Goal: Information Seeking & Learning: Learn about a topic

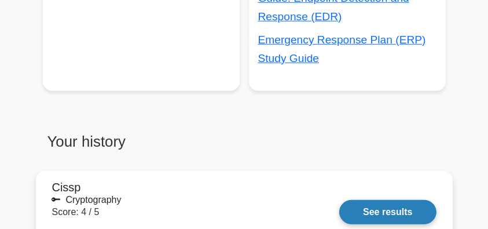
scroll to position [887, 0]
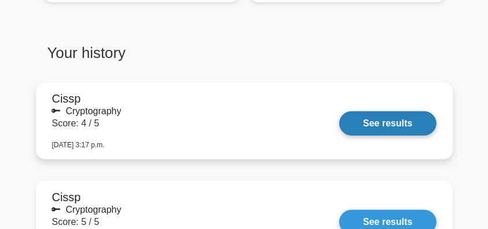
click at [410, 123] on link "See results" at bounding box center [387, 123] width 97 height 24
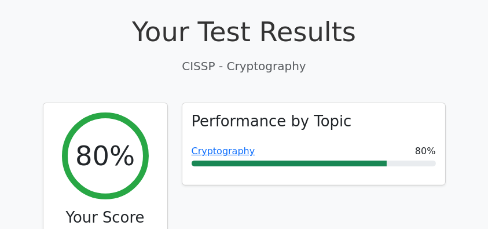
scroll to position [424, 0]
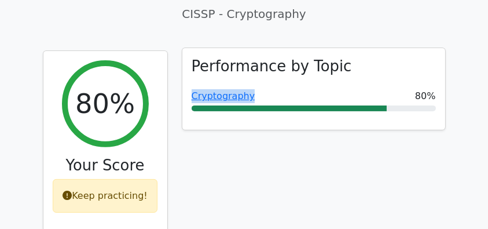
copy link "Cryptography"
drag, startPoint x: 266, startPoint y: 68, endPoint x: 190, endPoint y: 71, distance: 76.5
click at [190, 71] on div "Performance by Topic Cryptography 80%" at bounding box center [313, 89] width 263 height 82
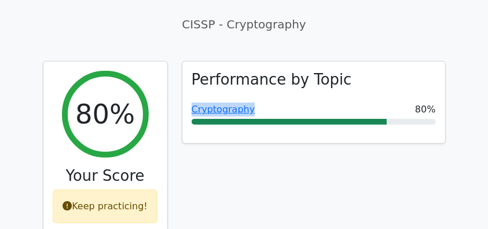
scroll to position [386, 0]
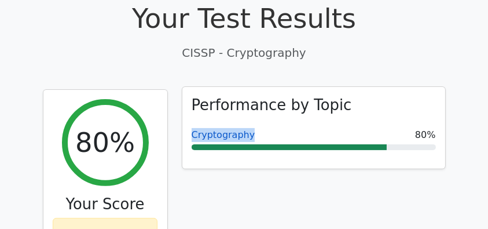
click at [226, 129] on link "Cryptography" at bounding box center [224, 134] width 64 height 11
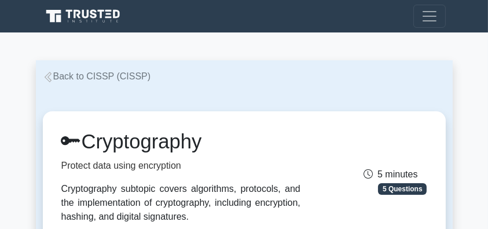
click at [113, 76] on link "Back to CISSP (CISSP)" at bounding box center [97, 76] width 108 height 10
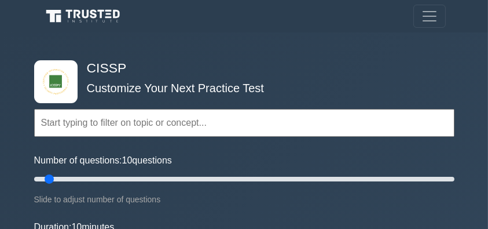
scroll to position [1327, 0]
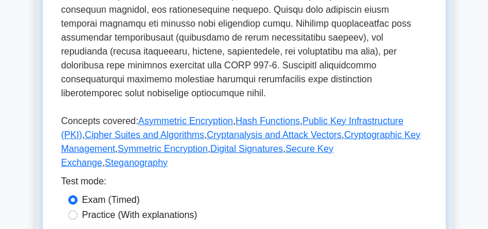
scroll to position [579, 0]
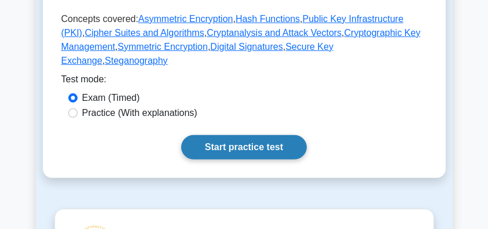
click at [248, 135] on link "Start practice test" at bounding box center [244, 147] width 126 height 24
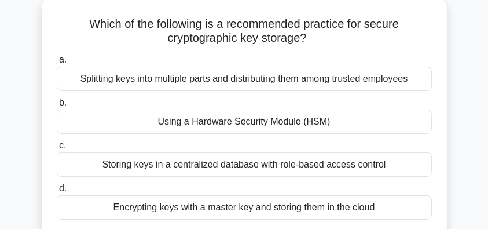
scroll to position [77, 0]
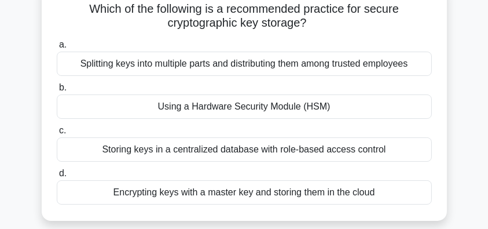
click at [258, 111] on div "Using a Hardware Security Module (HSM)" at bounding box center [244, 106] width 375 height 24
click at [57, 91] on input "b. Using a Hardware Security Module (HSM)" at bounding box center [57, 88] width 0 height 8
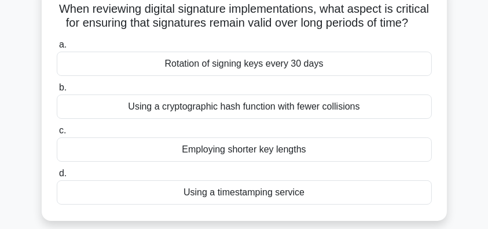
click at [283, 119] on div "Using a cryptographic hash function with fewer collisions" at bounding box center [244, 106] width 375 height 24
click at [57, 91] on input "b. Using a cryptographic hash function with fewer collisions" at bounding box center [57, 88] width 0 height 8
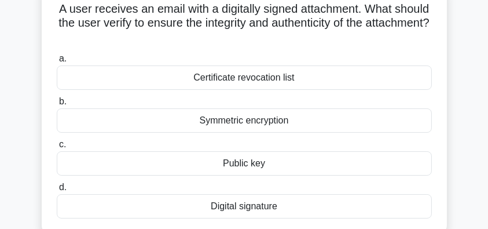
click at [317, 208] on div "Digital signature" at bounding box center [244, 206] width 375 height 24
click at [57, 191] on input "d. Digital signature" at bounding box center [57, 188] width 0 height 8
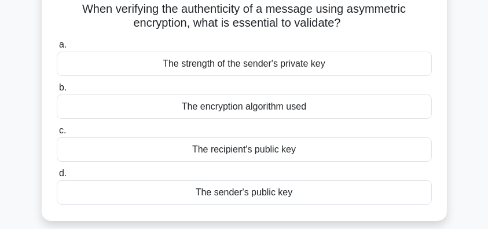
click at [307, 195] on div "The sender's public key" at bounding box center [244, 192] width 375 height 24
click at [57, 177] on input "d. The sender's public key" at bounding box center [57, 174] width 0 height 8
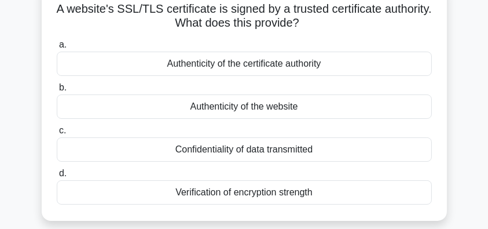
click at [322, 65] on div "Authenticity of the certificate authority" at bounding box center [244, 64] width 375 height 24
click at [57, 49] on input "a. Authenticity of the certificate authority" at bounding box center [57, 45] width 0 height 8
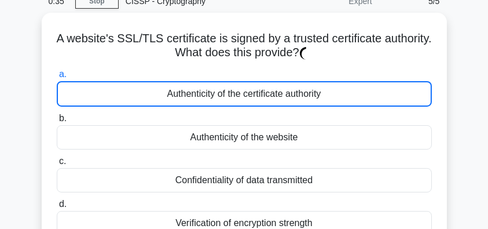
scroll to position [38, 0]
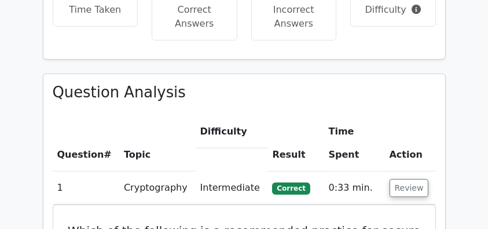
scroll to position [849, 0]
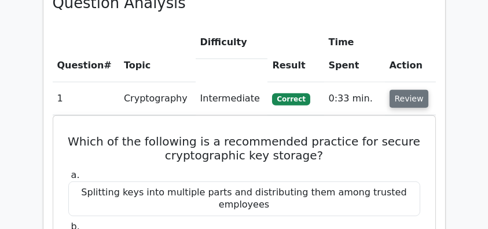
click at [405, 90] on button "Review" at bounding box center [409, 99] width 39 height 18
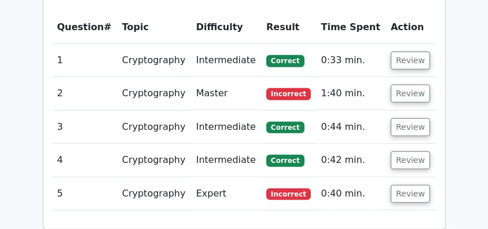
scroll to position [864, 0]
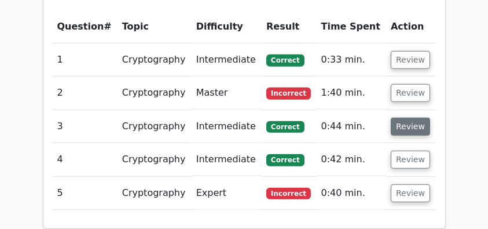
click at [401, 118] on button "Review" at bounding box center [410, 127] width 39 height 18
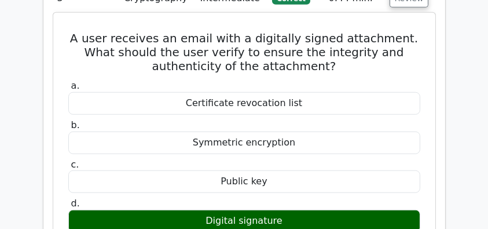
scroll to position [1003, 0]
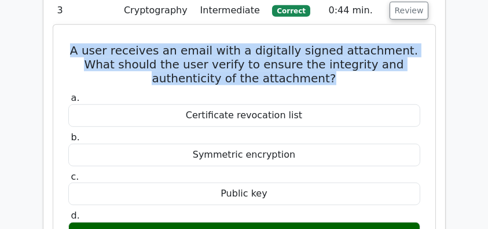
drag, startPoint x: 78, startPoint y: 17, endPoint x: 410, endPoint y: 52, distance: 334.1
click at [410, 52] on h5 "A user receives an email with a digitally signed attachment. What should the us…" at bounding box center [244, 64] width 354 height 42
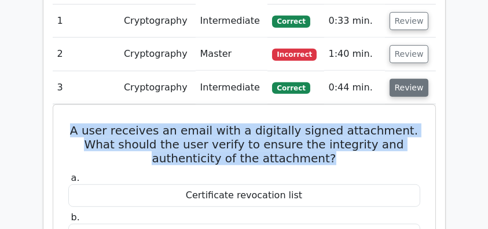
click at [401, 79] on button "Review" at bounding box center [409, 88] width 39 height 18
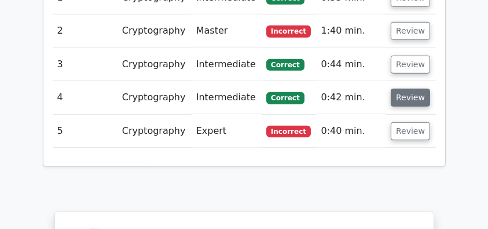
scroll to position [903, 0]
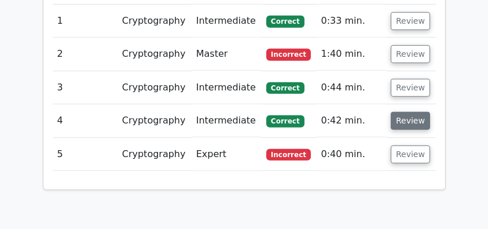
click at [414, 112] on button "Review" at bounding box center [410, 121] width 39 height 18
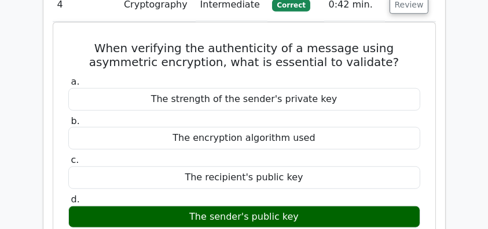
scroll to position [1003, 0]
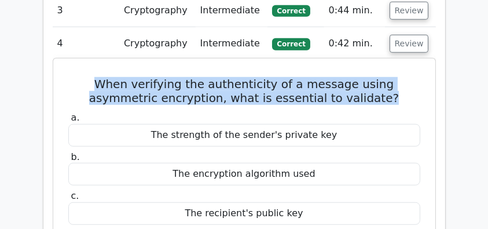
drag, startPoint x: 71, startPoint y: 51, endPoint x: 375, endPoint y: 69, distance: 304.4
click at [375, 77] on h5 "When verifying the authenticity of a message using asymmetric encryption, what …" at bounding box center [244, 91] width 354 height 28
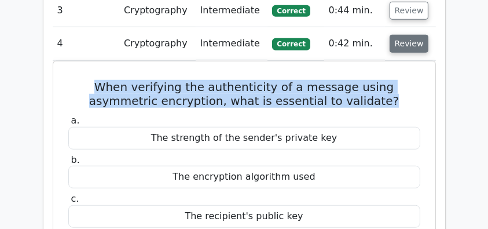
click at [409, 35] on button "Review" at bounding box center [409, 44] width 39 height 18
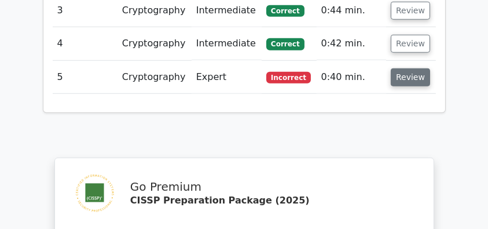
click at [400, 68] on button "Review" at bounding box center [410, 77] width 39 height 18
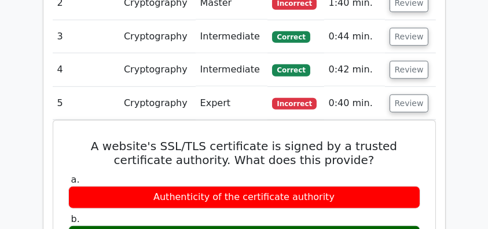
scroll to position [1019, 0]
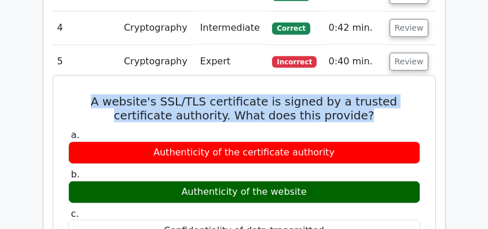
drag, startPoint x: 72, startPoint y: 74, endPoint x: 340, endPoint y: 83, distance: 268.2
click at [340, 94] on h5 "A website's SSL/TLS certificate is signed by a trusted certificate authority. W…" at bounding box center [244, 108] width 354 height 28
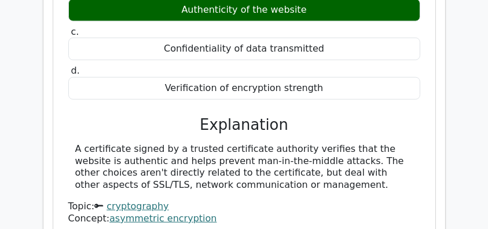
scroll to position [1212, 0]
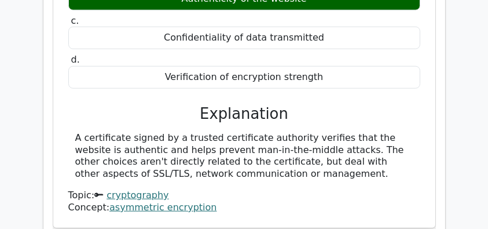
drag, startPoint x: 76, startPoint y: 110, endPoint x: 353, endPoint y: 143, distance: 278.7
click at [355, 144] on div "A certificate signed by a trusted certificate authority verifies that the websi…" at bounding box center [244, 156] width 338 height 48
copy div "A certificate signed by a trusted certificate authority verifies that the websi…"
click at [239, 132] on div "A certificate signed by a trusted certificate authority verifies that the websi…" at bounding box center [244, 156] width 338 height 48
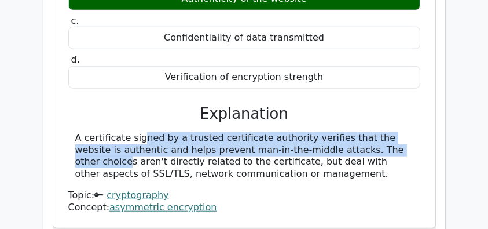
drag, startPoint x: 72, startPoint y: 102, endPoint x: 367, endPoint y: 123, distance: 295.3
click at [367, 132] on div "A certificate signed by a trusted certificate authority verifies that the websi…" at bounding box center [244, 156] width 352 height 48
copy div "A certificate signed by a trusted certificate authority verifies that the websi…"
click at [127, 132] on div "A certificate signed by a trusted certificate authority verifies that the websi…" at bounding box center [244, 156] width 338 height 48
drag, startPoint x: 64, startPoint y: 111, endPoint x: 368, endPoint y: 119, distance: 304.0
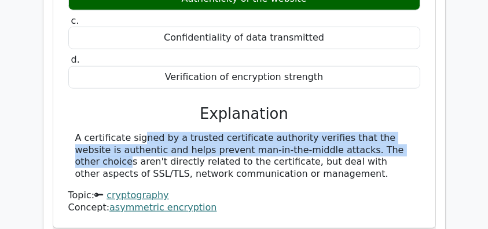
click at [368, 119] on div "A website's SSL/TLS certificate is signed by a trusted certificate authority. W…" at bounding box center [244, 55] width 373 height 335
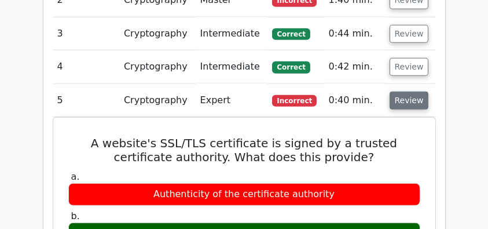
click at [402, 91] on button "Review" at bounding box center [409, 100] width 39 height 18
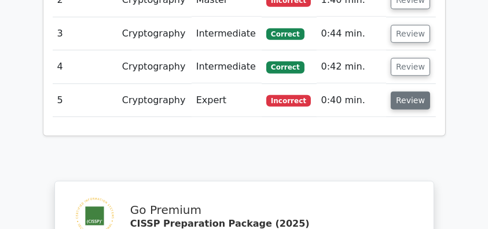
scroll to position [841, 0]
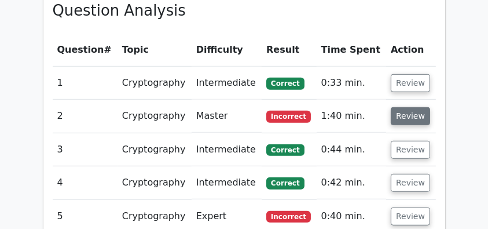
click at [410, 107] on button "Review" at bounding box center [410, 116] width 39 height 18
click at [419, 107] on button "Review" at bounding box center [410, 116] width 39 height 18
click at [421, 107] on button "Review" at bounding box center [410, 116] width 39 height 18
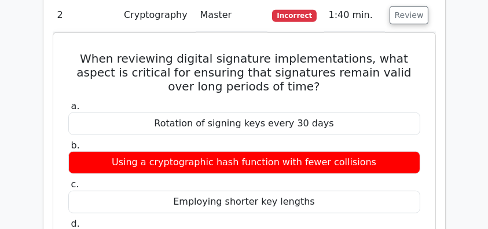
scroll to position [957, 0]
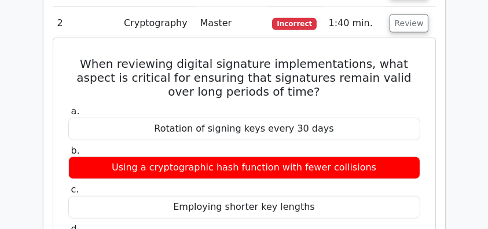
drag, startPoint x: 67, startPoint y: 31, endPoint x: 338, endPoint y: 197, distance: 317.8
copy div "When reviewing digital signature implementations, what aspect is critical for e…"
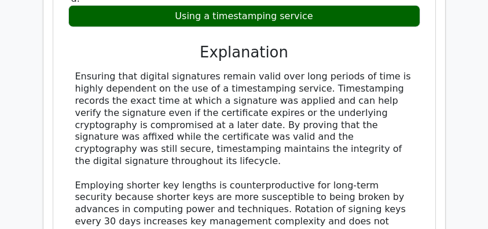
scroll to position [1188, 0]
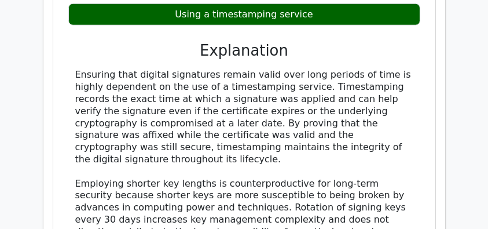
click at [127, 69] on div "Ensuring that digital signatures remain valid over long periods of time is high…" at bounding box center [244, 171] width 338 height 205
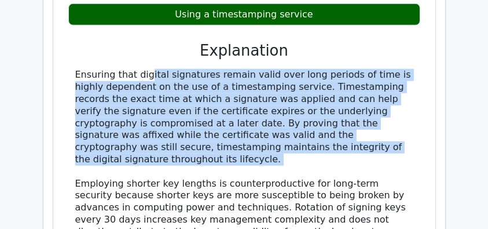
click at [127, 69] on div "Ensuring that digital signatures remain valid over long periods of time is high…" at bounding box center [244, 171] width 338 height 205
copy div "Ensuring that digital signatures remain valid over long periods of time is high…"
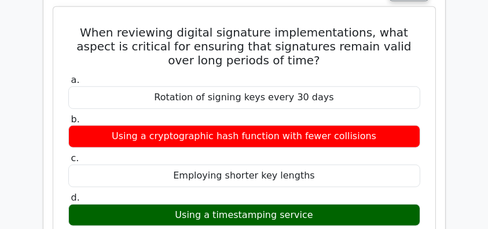
scroll to position [841, 0]
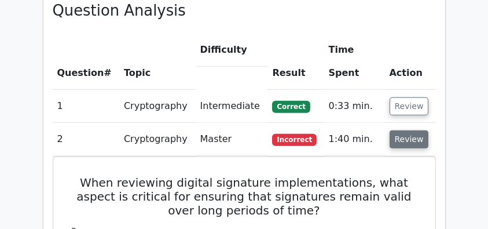
click at [398, 130] on button "Review" at bounding box center [409, 139] width 39 height 18
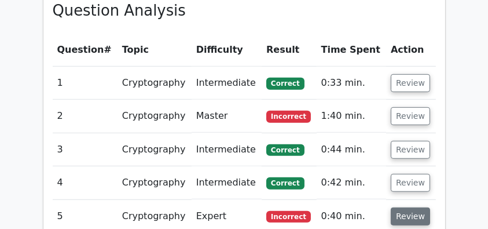
click at [408, 207] on button "Review" at bounding box center [410, 216] width 39 height 18
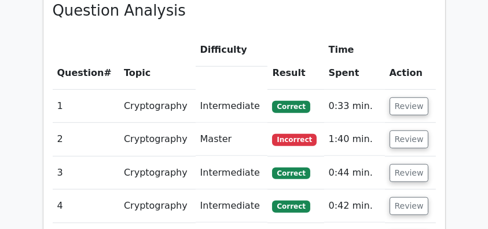
scroll to position [996, 0]
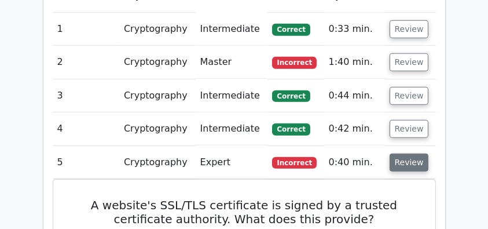
click at [399, 153] on button "Review" at bounding box center [409, 162] width 39 height 18
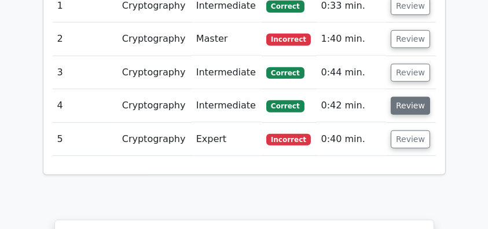
scroll to position [895, 0]
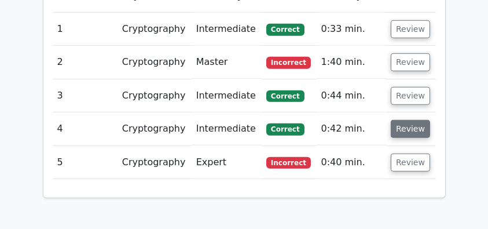
click at [403, 120] on button "Review" at bounding box center [410, 129] width 39 height 18
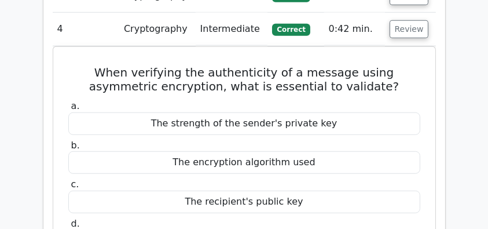
scroll to position [1034, 0]
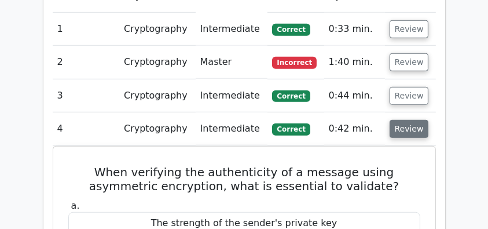
click at [395, 120] on button "Review" at bounding box center [409, 129] width 39 height 18
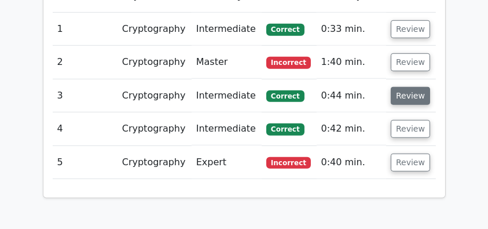
click at [399, 87] on button "Review" at bounding box center [410, 96] width 39 height 18
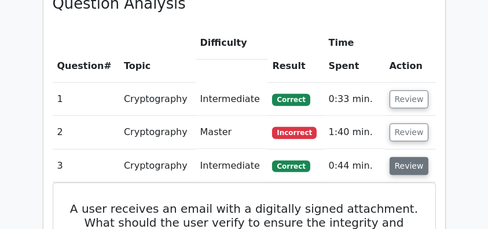
scroll to position [841, 0]
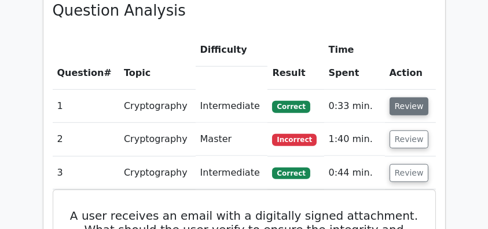
click at [405, 97] on button "Review" at bounding box center [409, 106] width 39 height 18
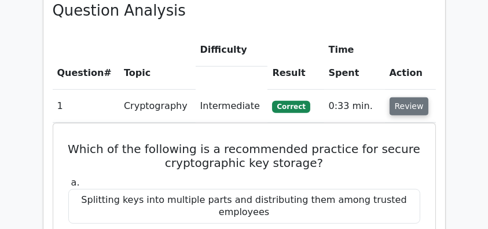
click at [403, 97] on button "Review" at bounding box center [409, 106] width 39 height 18
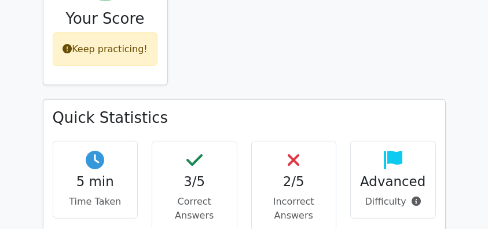
scroll to position [455, 0]
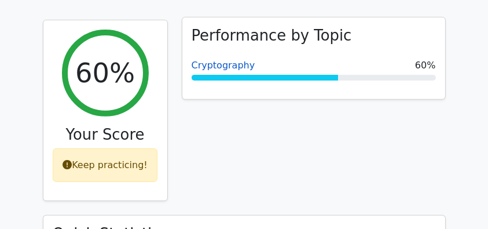
click at [237, 60] on link "Cryptography" at bounding box center [224, 65] width 64 height 11
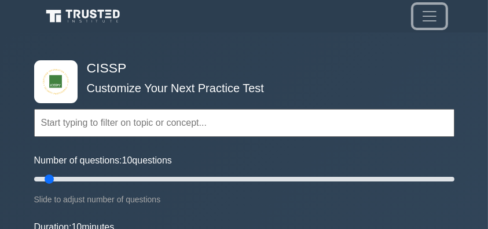
click at [435, 15] on span "Toggle navigation" at bounding box center [429, 16] width 17 height 17
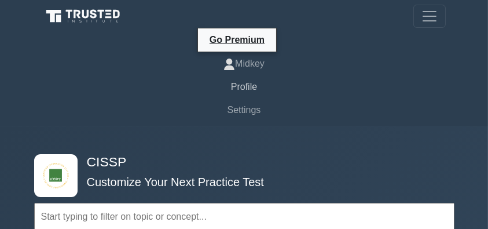
click at [248, 89] on link "Profile" at bounding box center [244, 86] width 403 height 23
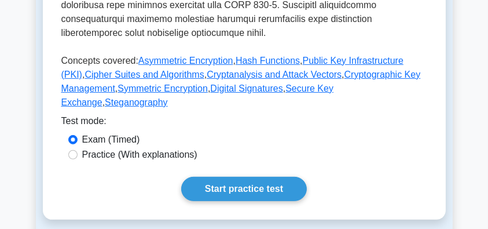
scroll to position [540, 0]
click at [16, 100] on main "Back to CISSP (CISSP) Cryptography Protect data using encryption Cryptography s…" at bounding box center [244, 109] width 488 height 1234
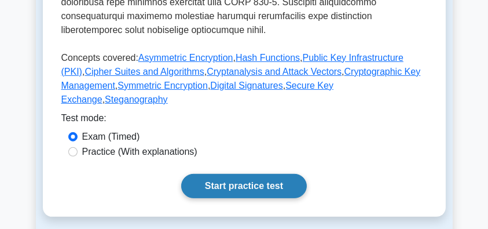
click at [241, 174] on link "Start practice test" at bounding box center [244, 186] width 126 height 24
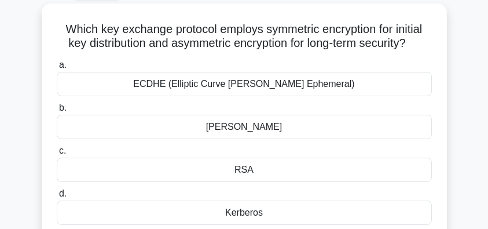
scroll to position [77, 0]
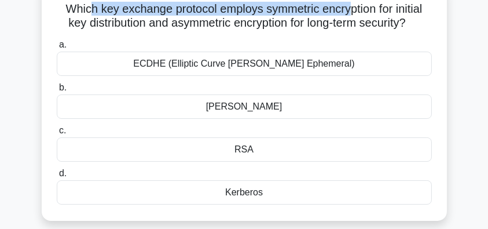
drag, startPoint x: 86, startPoint y: 12, endPoint x: 350, endPoint y: 12, distance: 264.0
click at [350, 12] on h5 "Which key exchange protocol employs symmetric encryption for initial key distri…" at bounding box center [244, 16] width 377 height 29
click at [202, 12] on h5 "Which key exchange protocol employs symmetric encryption for initial key distri…" at bounding box center [244, 16] width 377 height 29
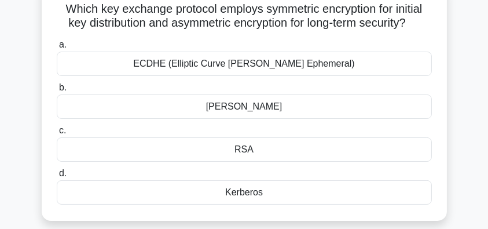
click at [278, 194] on div "Kerberos" at bounding box center [244, 192] width 375 height 24
click at [57, 177] on input "d. Kerberos" at bounding box center [57, 174] width 0 height 8
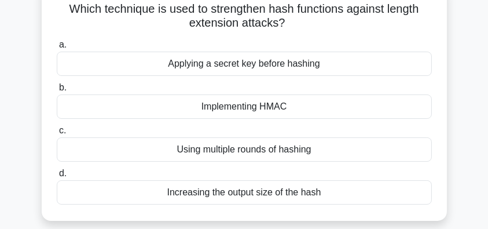
click at [325, 152] on div "Using multiple rounds of hashing" at bounding box center [244, 149] width 375 height 24
click at [57, 134] on input "c. Using multiple rounds of hashing" at bounding box center [57, 131] width 0 height 8
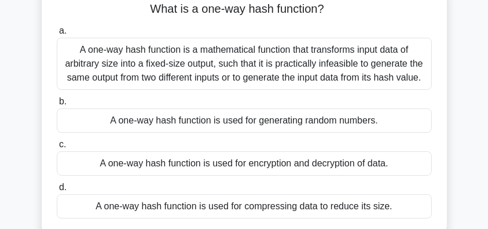
click at [353, 66] on div "A one-way hash function is a mathematical function that transforms input data o…" at bounding box center [244, 64] width 375 height 52
click at [57, 35] on input "a. A one-way hash function is a mathematical function that transforms input dat…" at bounding box center [57, 31] width 0 height 8
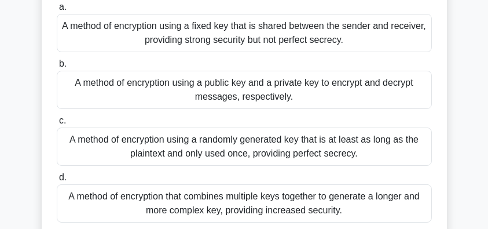
scroll to position [116, 0]
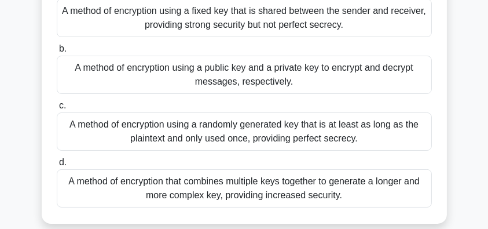
click at [346, 193] on div "A method of encryption that combines multiple keys together to generate a longe…" at bounding box center [244, 188] width 375 height 38
click at [57, 166] on input "d. A method of encryption that combines multiple keys together to generate a lo…" at bounding box center [57, 163] width 0 height 8
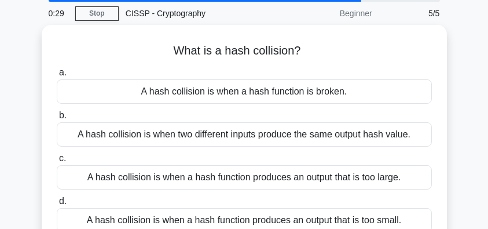
scroll to position [77, 0]
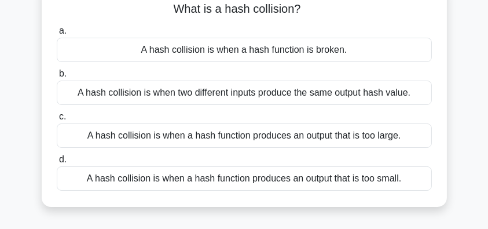
click at [388, 98] on div "A hash collision is when two different inputs produce the same output hash valu…" at bounding box center [244, 92] width 375 height 24
click at [57, 78] on input "b. A hash collision is when two different inputs produce the same output hash v…" at bounding box center [57, 74] width 0 height 8
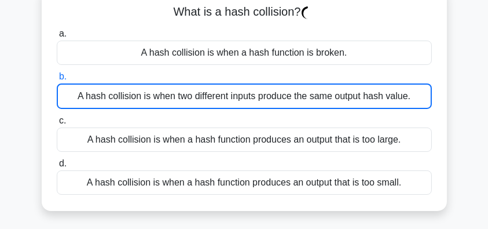
scroll to position [38, 0]
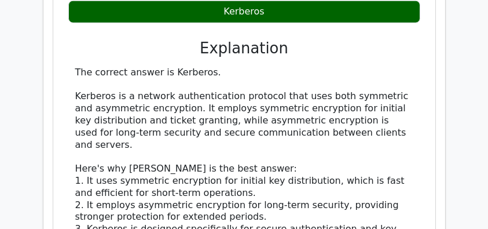
scroll to position [1196, 0]
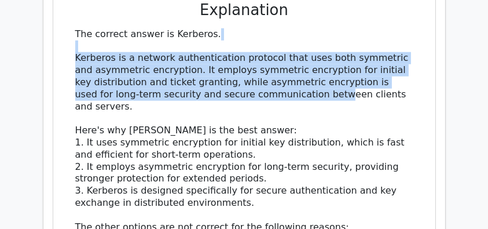
drag, startPoint x: 72, startPoint y: 20, endPoint x: 301, endPoint y: 62, distance: 233.0
click at [301, 62] on div "The correct answer is Kerberos. Kerberos is a network authentication protocol t…" at bounding box center [244, 208] width 352 height 361
click at [278, 69] on div "The correct answer is Kerberos. Kerberos is a network authentication protocol t…" at bounding box center [244, 208] width 338 height 361
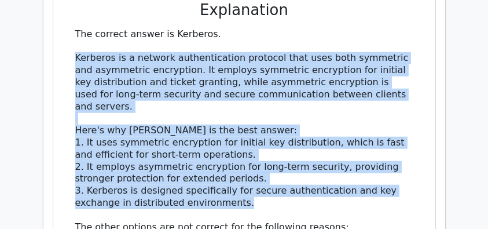
drag, startPoint x: 76, startPoint y: 28, endPoint x: 376, endPoint y: 165, distance: 330.0
click at [376, 165] on div "The correct answer is Kerberos. Kerberos is a network authentication protocol t…" at bounding box center [244, 208] width 338 height 361
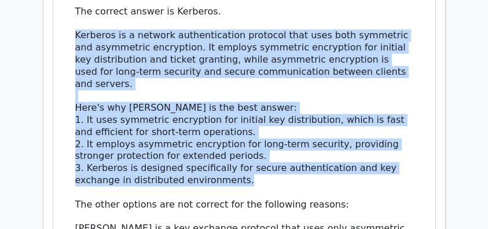
scroll to position [1235, 0]
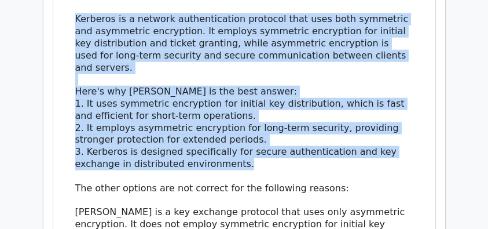
click at [282, 119] on div "The correct answer is Kerberos. Kerberos is a network authentication protocol t…" at bounding box center [244, 170] width 338 height 361
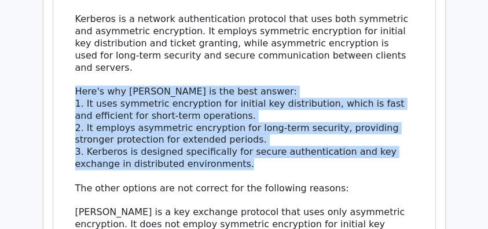
drag, startPoint x: 255, startPoint y: 119, endPoint x: 62, endPoint y: 50, distance: 204.9
click at [62, 50] on div "Which key exchange protocol employs symmetric encryption for initial key distri…" at bounding box center [244, 62] width 373 height 662
click at [267, 96] on div "The correct answer is Kerberos. Kerberos is a network authentication protocol t…" at bounding box center [244, 170] width 338 height 361
drag, startPoint x: 199, startPoint y: 127, endPoint x: 62, endPoint y: 52, distance: 156.8
click at [62, 52] on div "Which key exchange protocol employs symmetric encryption for initial key distri…" at bounding box center [244, 62] width 373 height 662
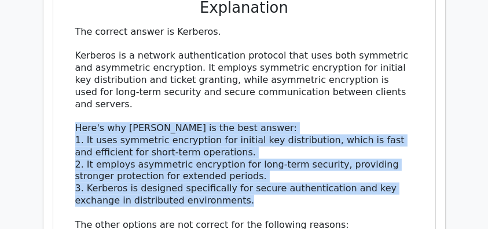
scroll to position [1158, 0]
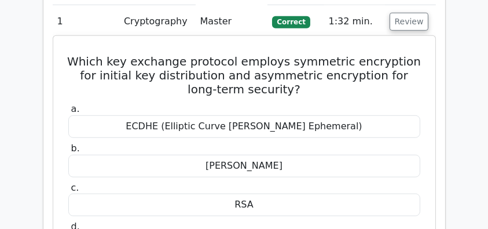
scroll to position [887, 0]
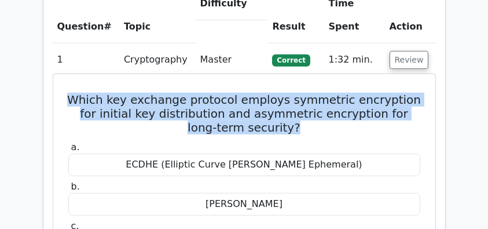
drag, startPoint x: 71, startPoint y: 74, endPoint x: 350, endPoint y: 101, distance: 279.8
click at [350, 101] on h5 "Which key exchange protocol employs symmetric encryption for initial key distri…" at bounding box center [244, 114] width 354 height 42
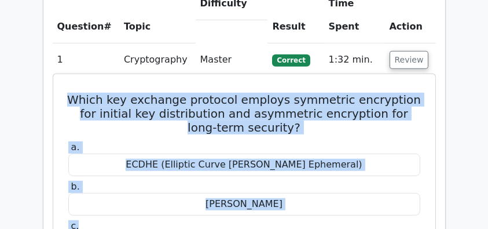
drag, startPoint x: 75, startPoint y: 67, endPoint x: 354, endPoint y: 192, distance: 305.8
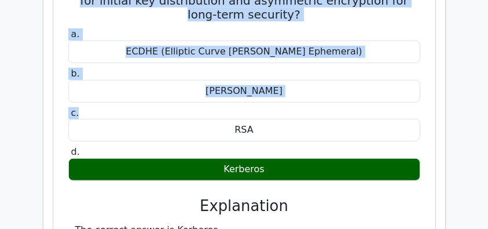
scroll to position [1003, 0]
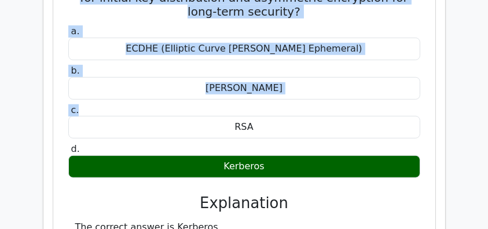
click at [282, 155] on div "Kerberos" at bounding box center [244, 166] width 352 height 23
copy div "Which key exchange protocol employs symmetric encryption for initial key distri…"
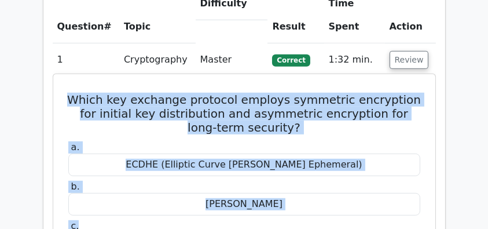
click at [243, 101] on h5 "Which key exchange protocol employs symmetric encryption for initial key distri…" at bounding box center [244, 114] width 354 height 42
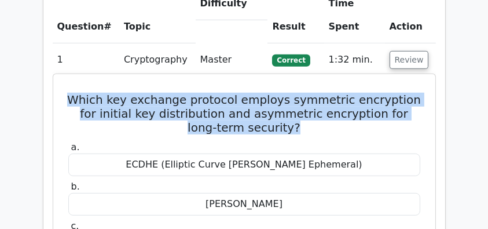
drag, startPoint x: 69, startPoint y: 71, endPoint x: 297, endPoint y: 100, distance: 229.4
click at [297, 100] on h5 "Which key exchange protocol employs symmetric encryption for initial key distri…" at bounding box center [244, 114] width 354 height 42
copy h5 "Which key exchange protocol employs symmetric encryption for initial key distri…"
click at [155, 93] on h5 "Which key exchange protocol employs symmetric encryption for initial key distri…" at bounding box center [244, 114] width 354 height 42
drag, startPoint x: 69, startPoint y: 72, endPoint x: 272, endPoint y: 113, distance: 207.2
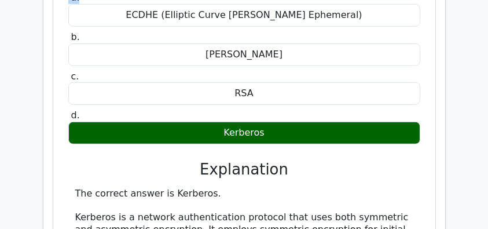
scroll to position [1042, 0]
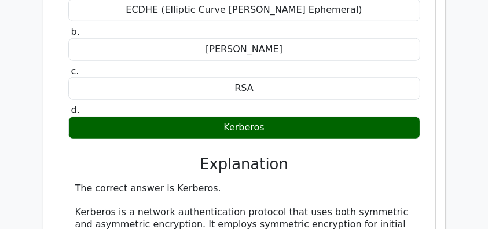
click at [278, 116] on div "Kerberos" at bounding box center [244, 127] width 352 height 23
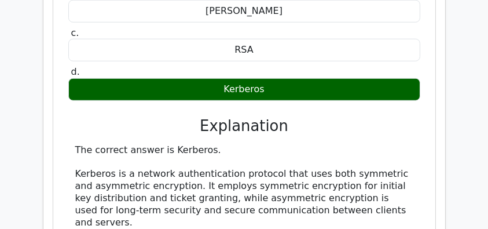
copy div "Which key exchange protocol employs symmetric encryption for initial key distri…"
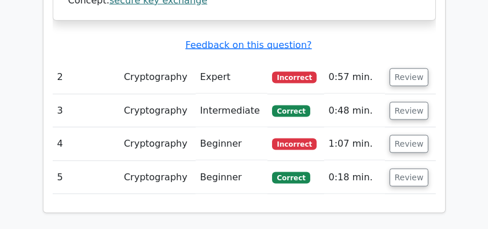
scroll to position [1621, 0]
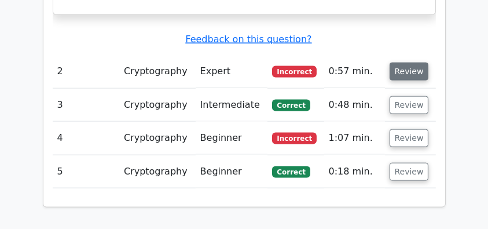
click at [401, 63] on button "Review" at bounding box center [409, 72] width 39 height 18
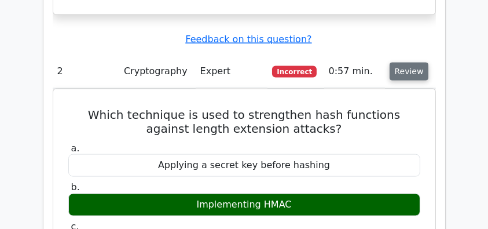
click at [420, 63] on button "Review" at bounding box center [409, 72] width 39 height 18
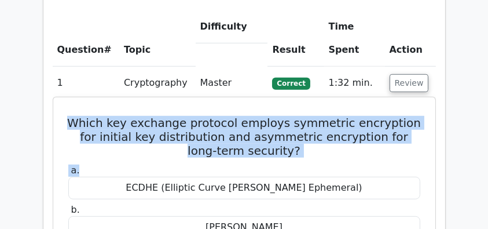
scroll to position [810, 0]
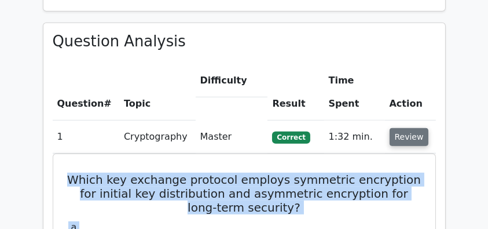
click at [403, 128] on button "Review" at bounding box center [409, 137] width 39 height 18
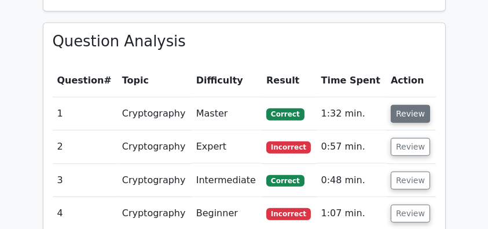
click at [412, 105] on button "Review" at bounding box center [410, 114] width 39 height 18
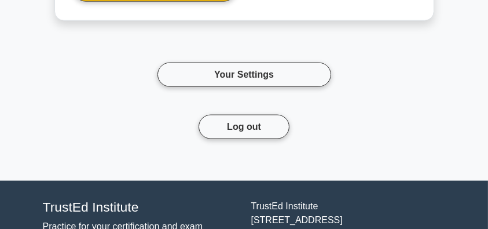
scroll to position [6089, 0]
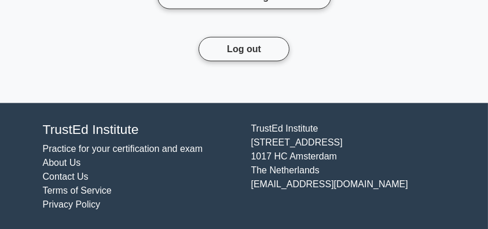
click at [58, 177] on link "Contact Us" at bounding box center [66, 176] width 46 height 10
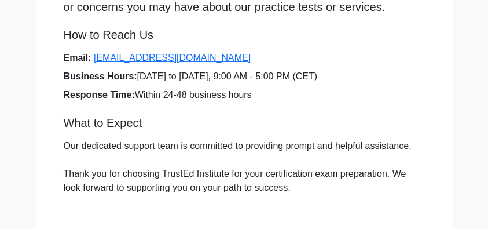
scroll to position [77, 0]
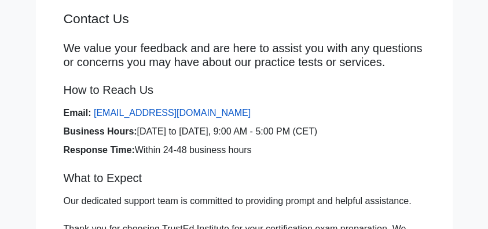
click at [171, 115] on link "[EMAIL_ADDRESS][DOMAIN_NAME]" at bounding box center [172, 113] width 157 height 10
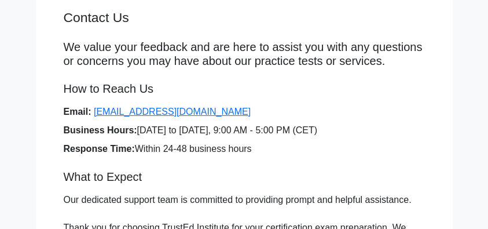
scroll to position [0, 0]
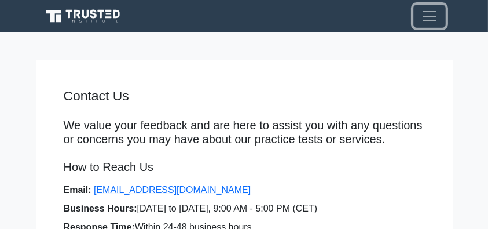
click at [428, 10] on span "Toggle navigation" at bounding box center [429, 16] width 17 height 17
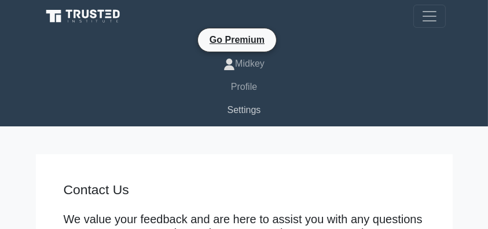
click at [245, 111] on link "Settings" at bounding box center [244, 109] width 403 height 23
click at [430, 13] on span "Toggle navigation" at bounding box center [429, 16] width 17 height 17
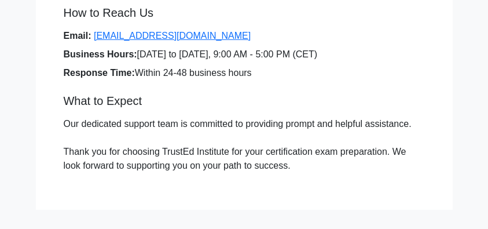
scroll to position [116, 0]
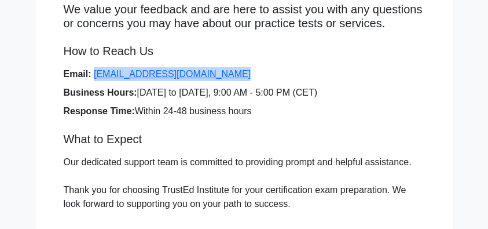
drag, startPoint x: 229, startPoint y: 74, endPoint x: 93, endPoint y: 80, distance: 135.6
click at [93, 80] on li "Email: support@trustedinstitute.com" at bounding box center [244, 74] width 361 height 14
copy link "[EMAIL_ADDRESS][DOMAIN_NAME]"
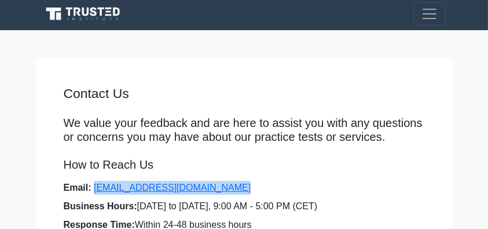
scroll to position [0, 0]
